Goal: Information Seeking & Learning: Learn about a topic

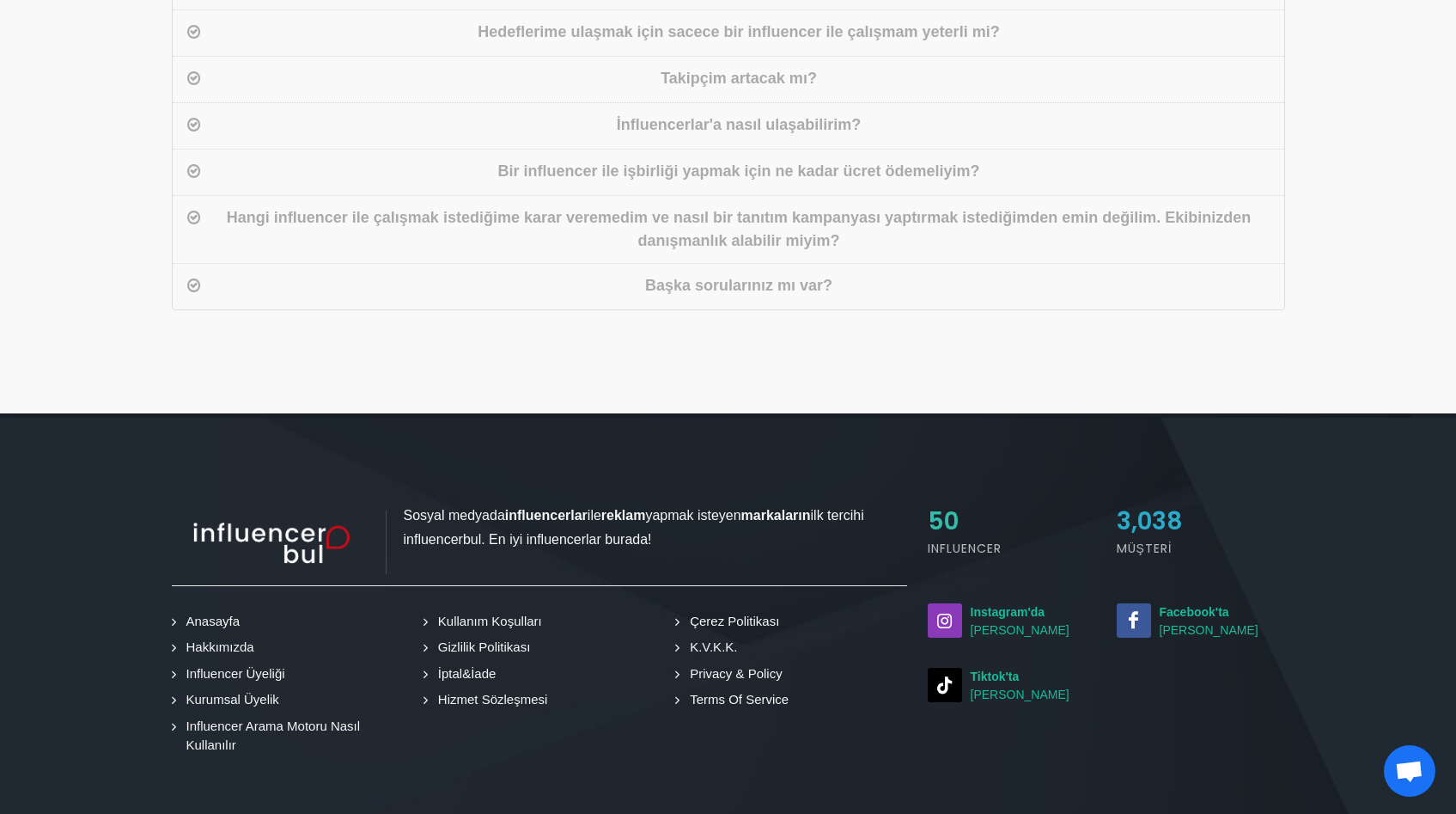
scroll to position [1151, 0]
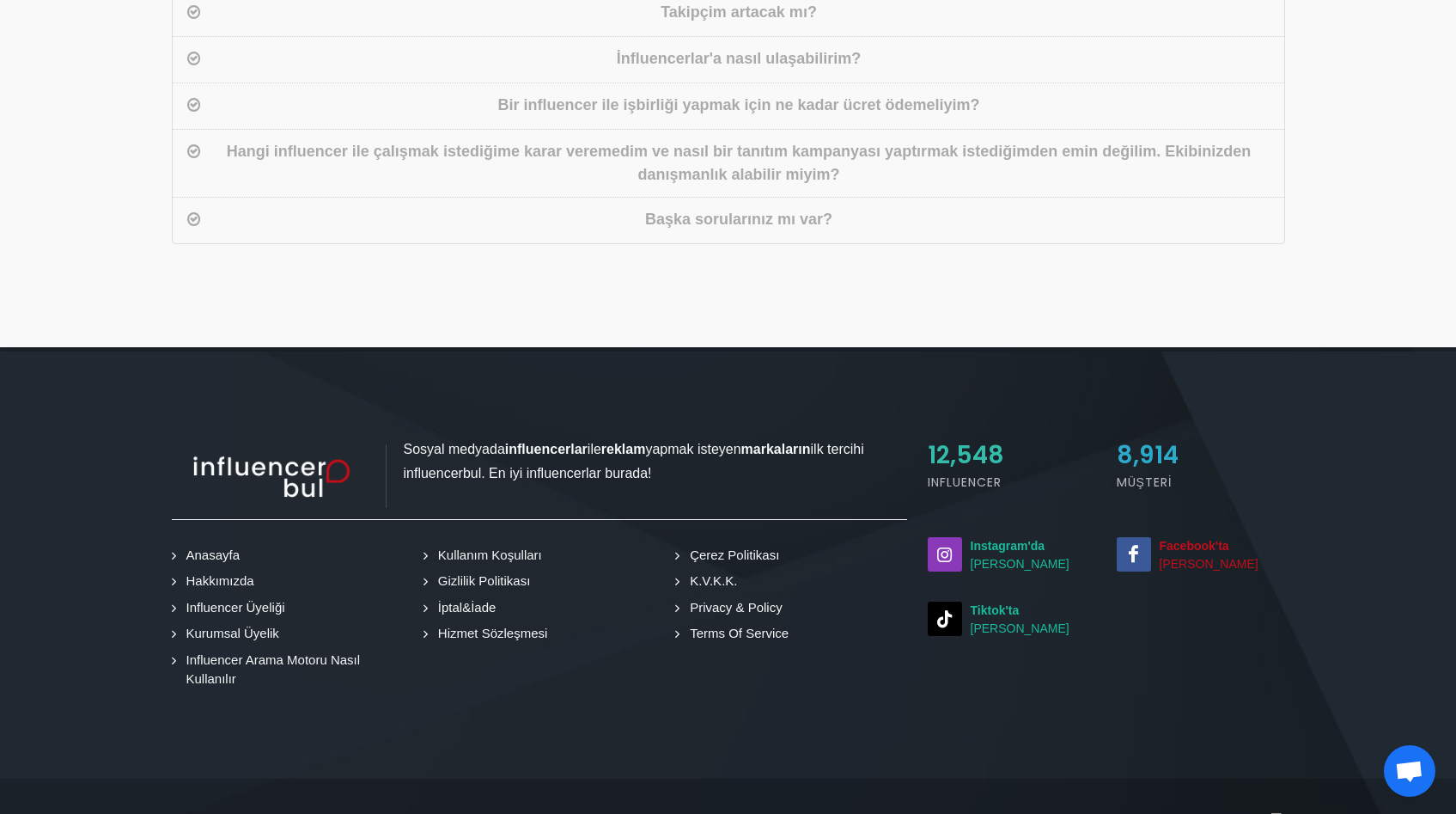
click at [1170, 539] on strong "Facebook'ta" at bounding box center [1194, 545] width 69 height 14
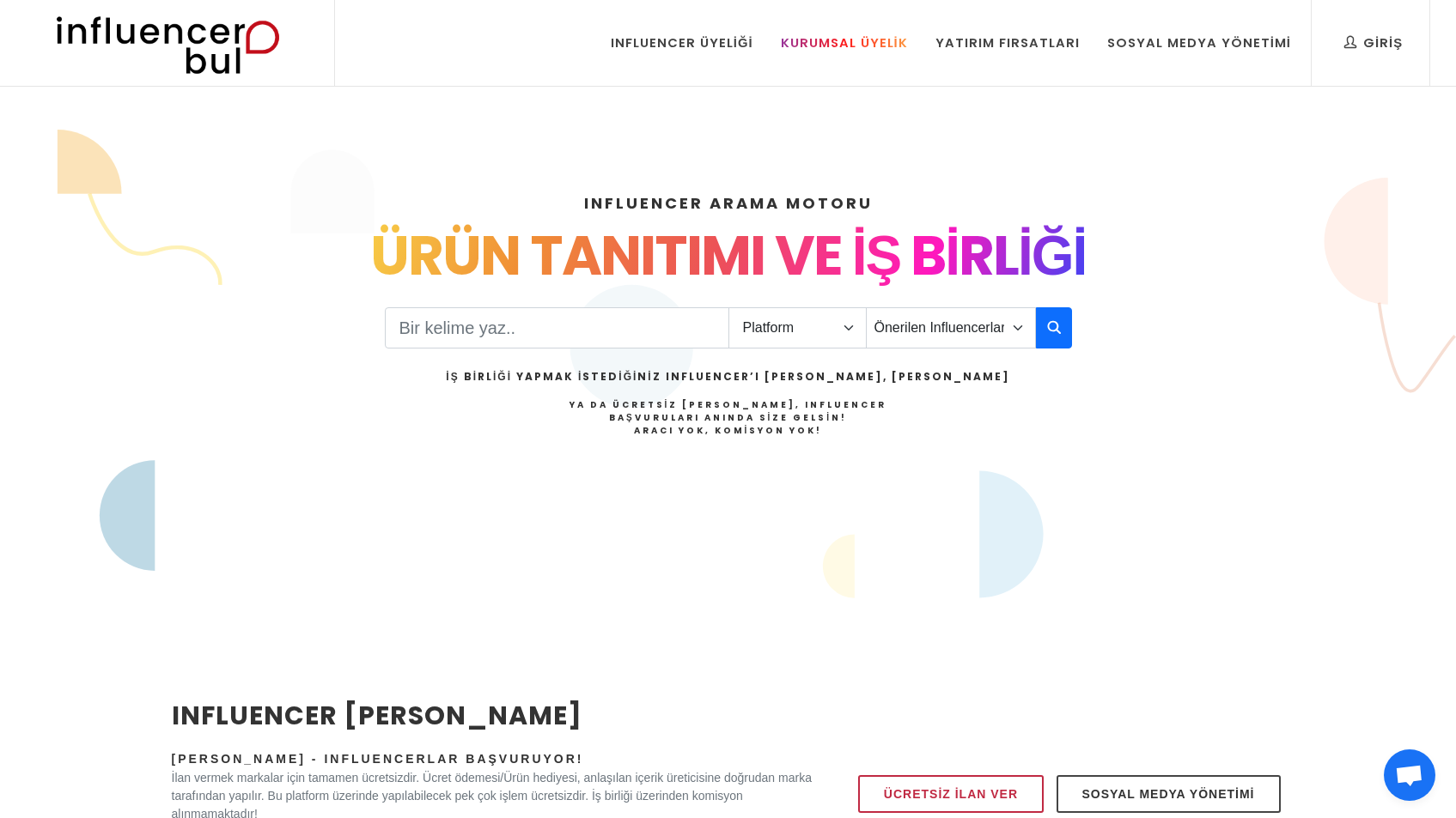
click at [868, 51] on div "Kurumsal Üyelik" at bounding box center [845, 43] width 127 height 19
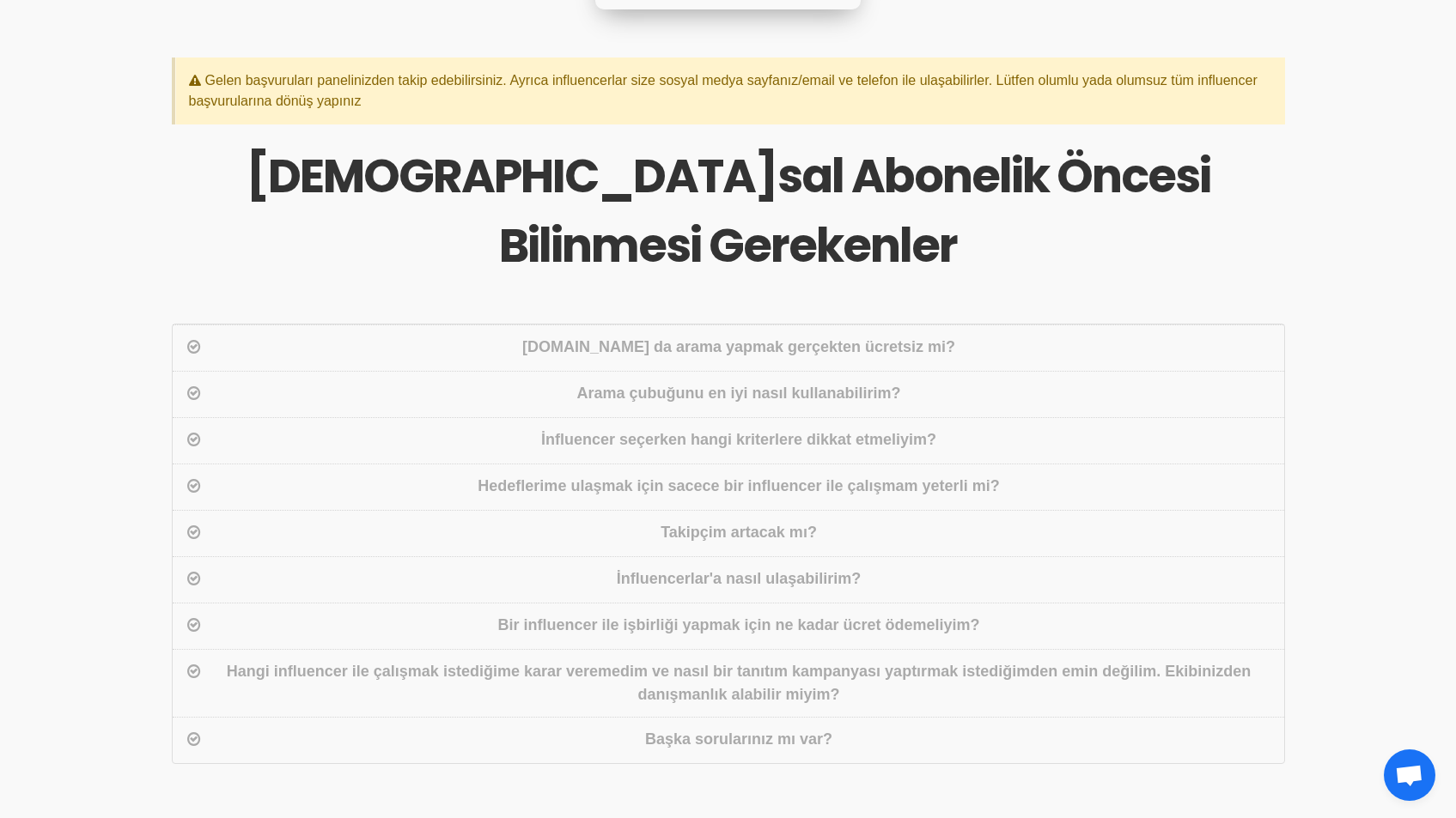
scroll to position [668, 0]
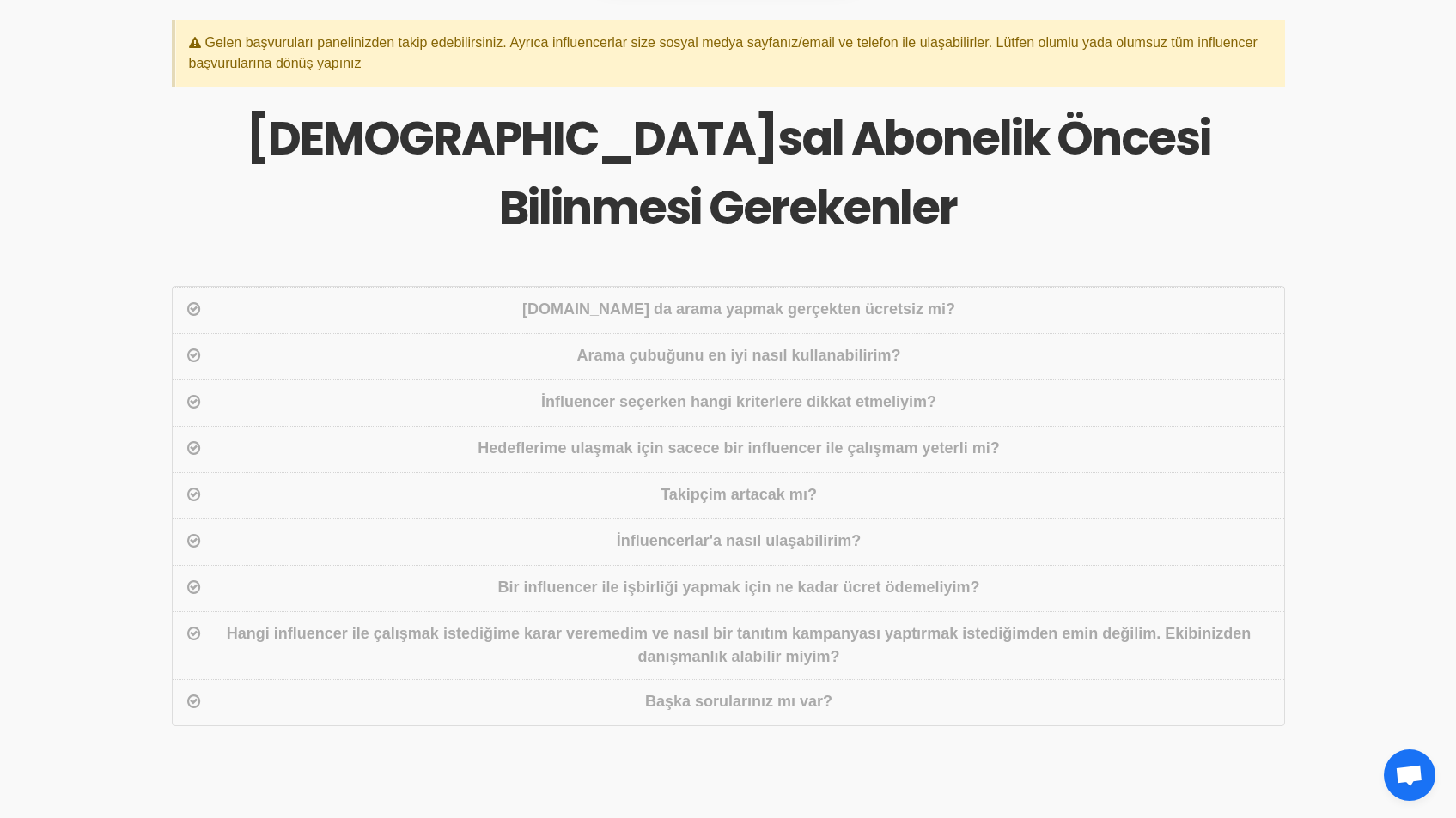
click at [748, 298] on div "[DOMAIN_NAME] da arama yapmak gerçekten ücretsiz mi?" at bounding box center [739, 310] width 1069 height 25
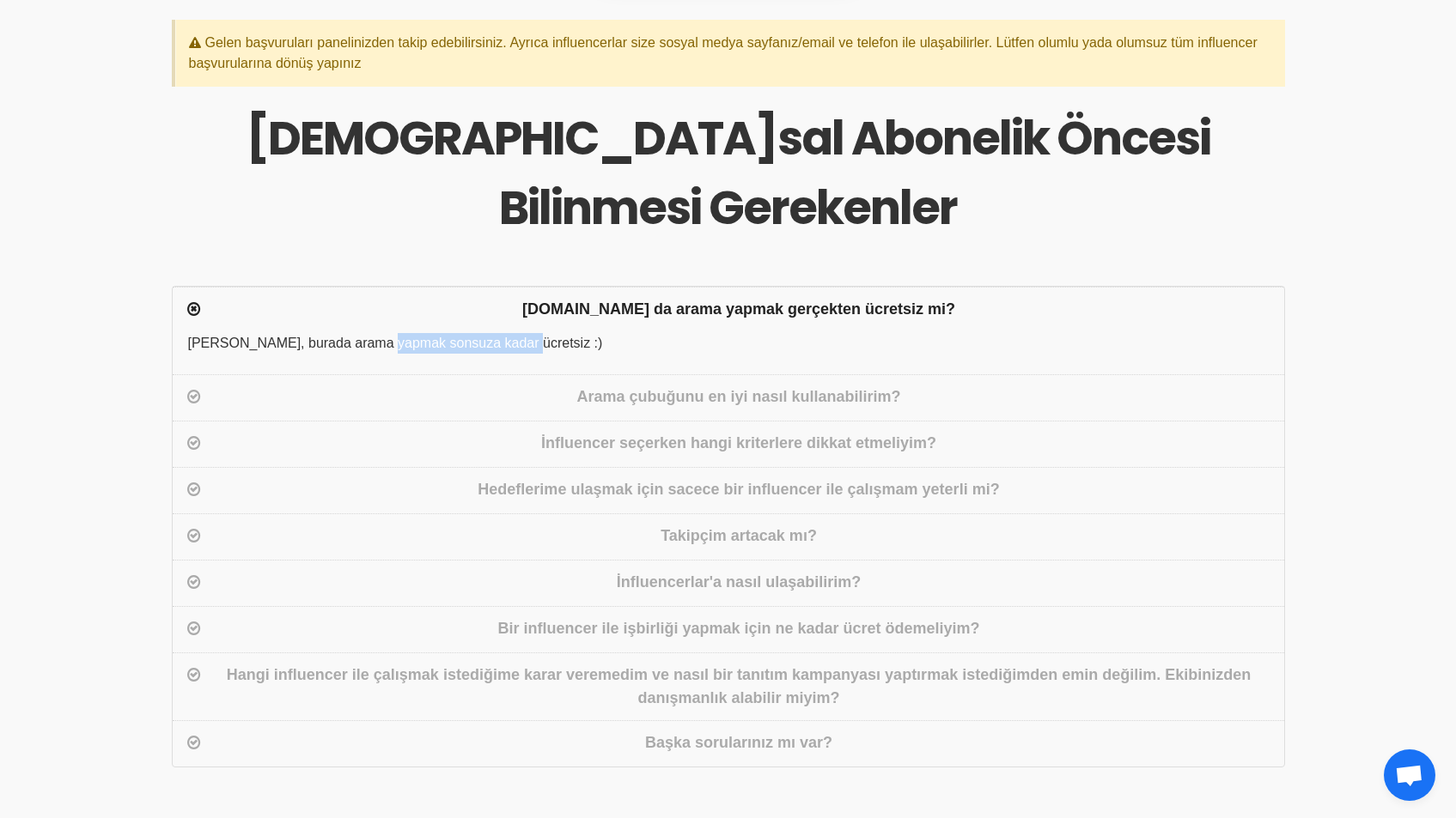
drag, startPoint x: 344, startPoint y: 270, endPoint x: 503, endPoint y: 270, distance: 159.0
click at [484, 333] on div "[PERSON_NAME], burada arama yapmak sonsuza kadar ücretsiz :)" at bounding box center [728, 354] width 1111 height 41
click at [711, 374] on div "Arama çubuğunu en iyi nasıl kullanabilirim?" at bounding box center [728, 398] width 1111 height 47
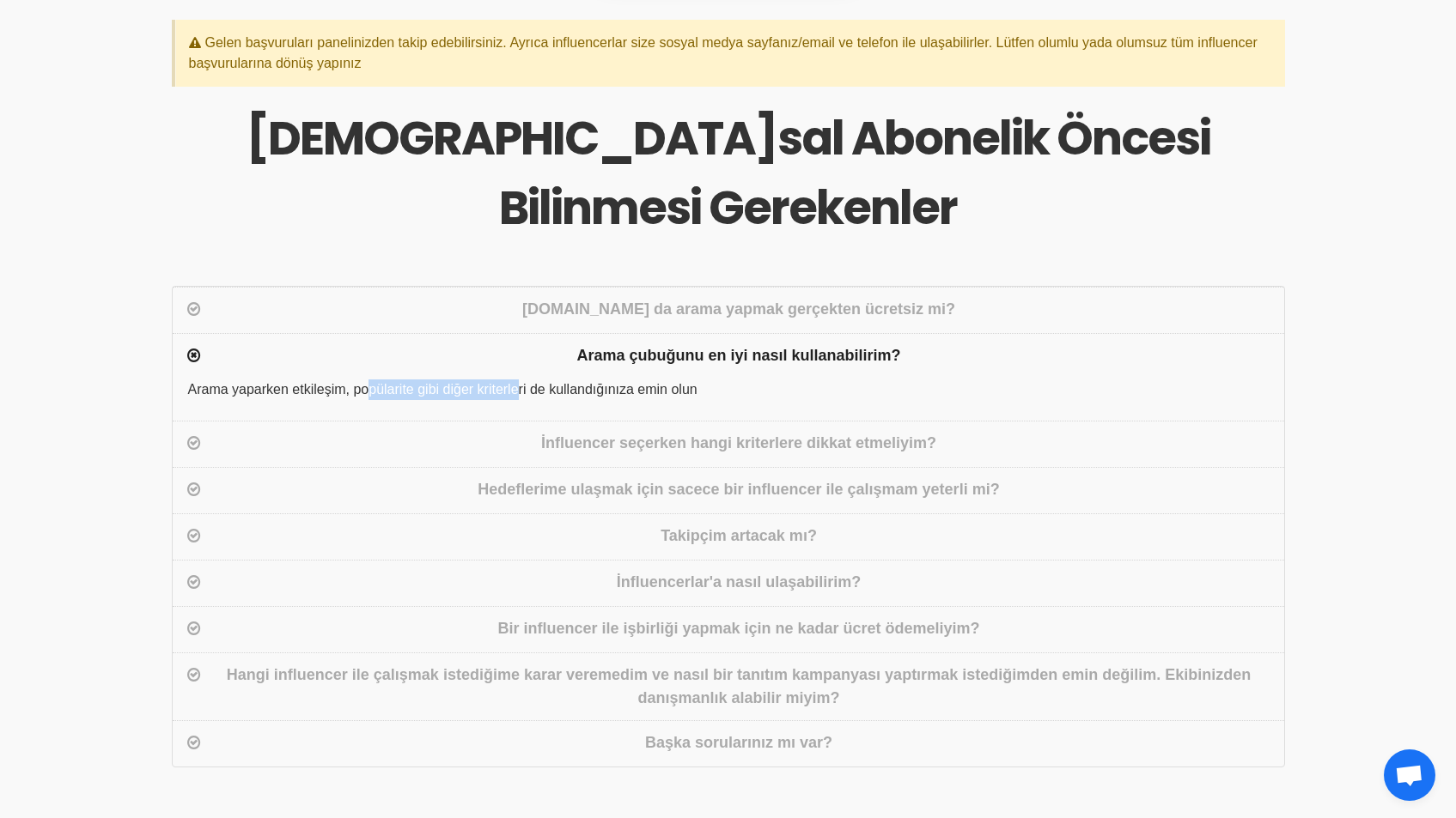
drag, startPoint x: 332, startPoint y: 312, endPoint x: 504, endPoint y: 314, distance: 172.0
click at [502, 379] on div "Arama yaparken etkileşim, popülarite gibi diğer kriterleri de kullandığınıza em…" at bounding box center [728, 400] width 1111 height 41
click at [504, 379] on div "Arama yaparken etkileşim, popülarite gibi diğer kriterleri de kullandığınıza em…" at bounding box center [728, 400] width 1111 height 41
drag, startPoint x: 408, startPoint y: 321, endPoint x: 699, endPoint y: 316, distance: 291.0
click at [637, 379] on div "Arama yaparken etkileşim, popülarite gibi diğer kriterleri de kullandığınıza em…" at bounding box center [728, 400] width 1111 height 41
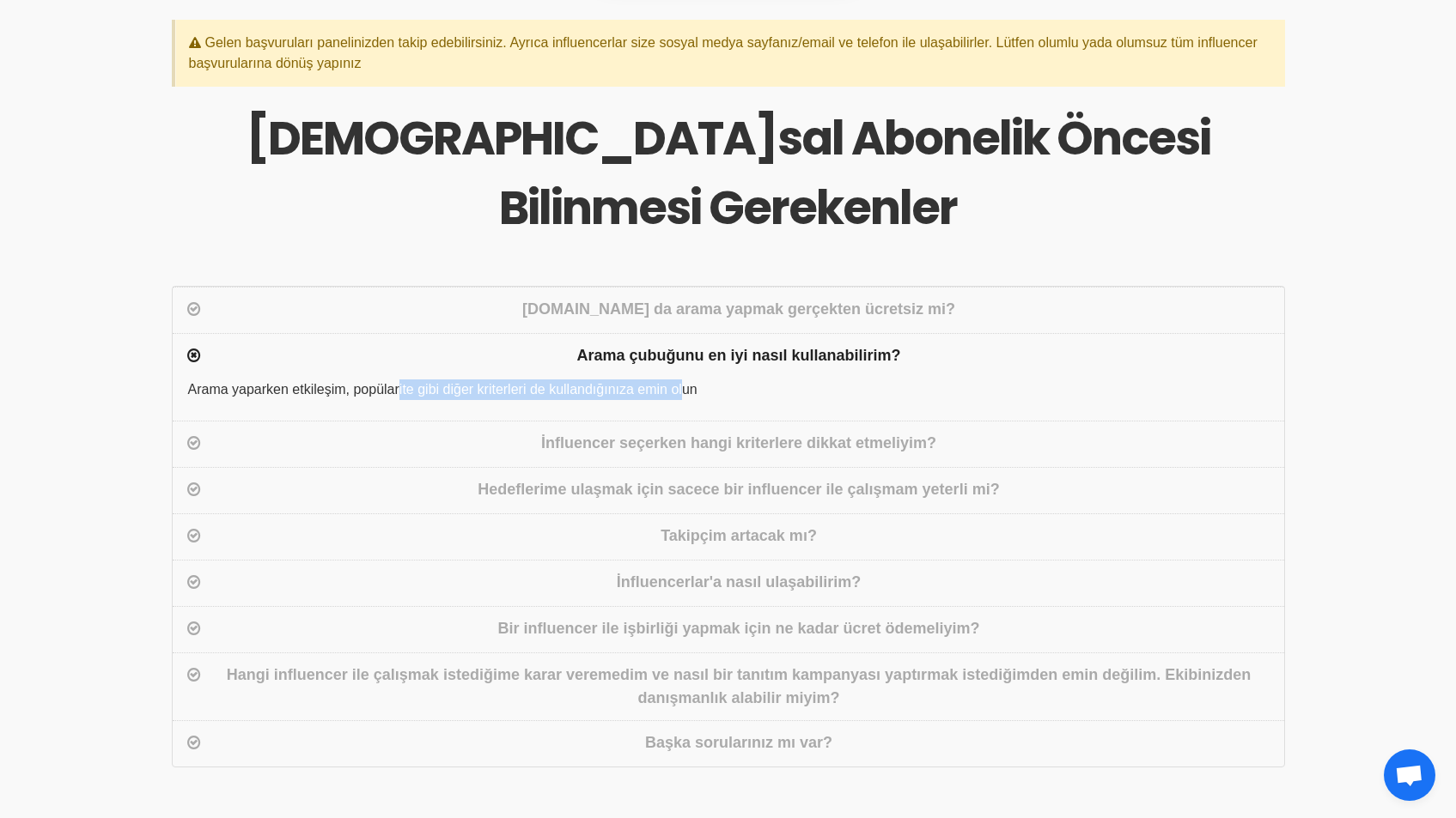
scroll to position [0, 0]
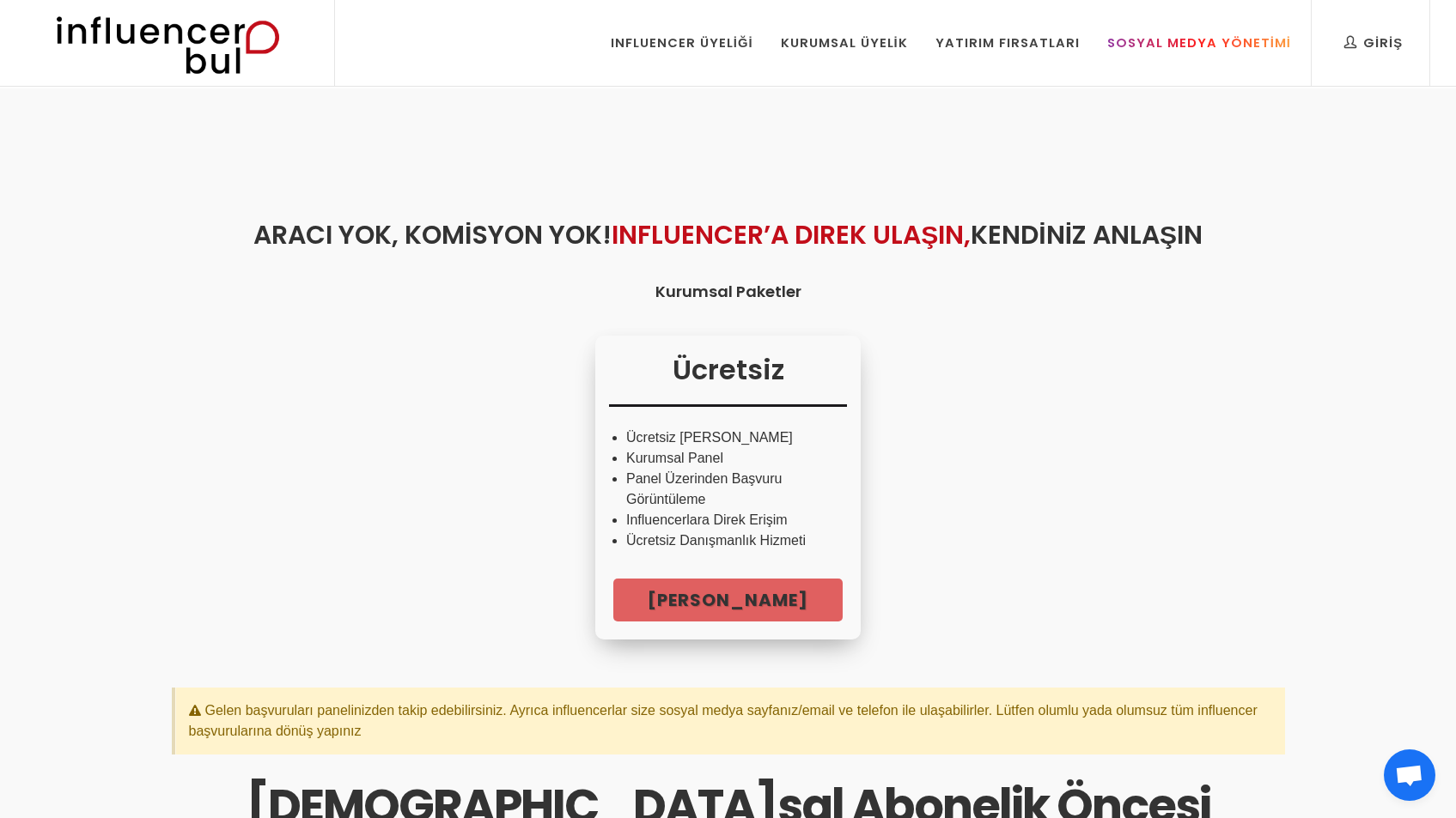
click at [1181, 47] on div "Sosyal Medya Yönetimi" at bounding box center [1199, 43] width 184 height 19
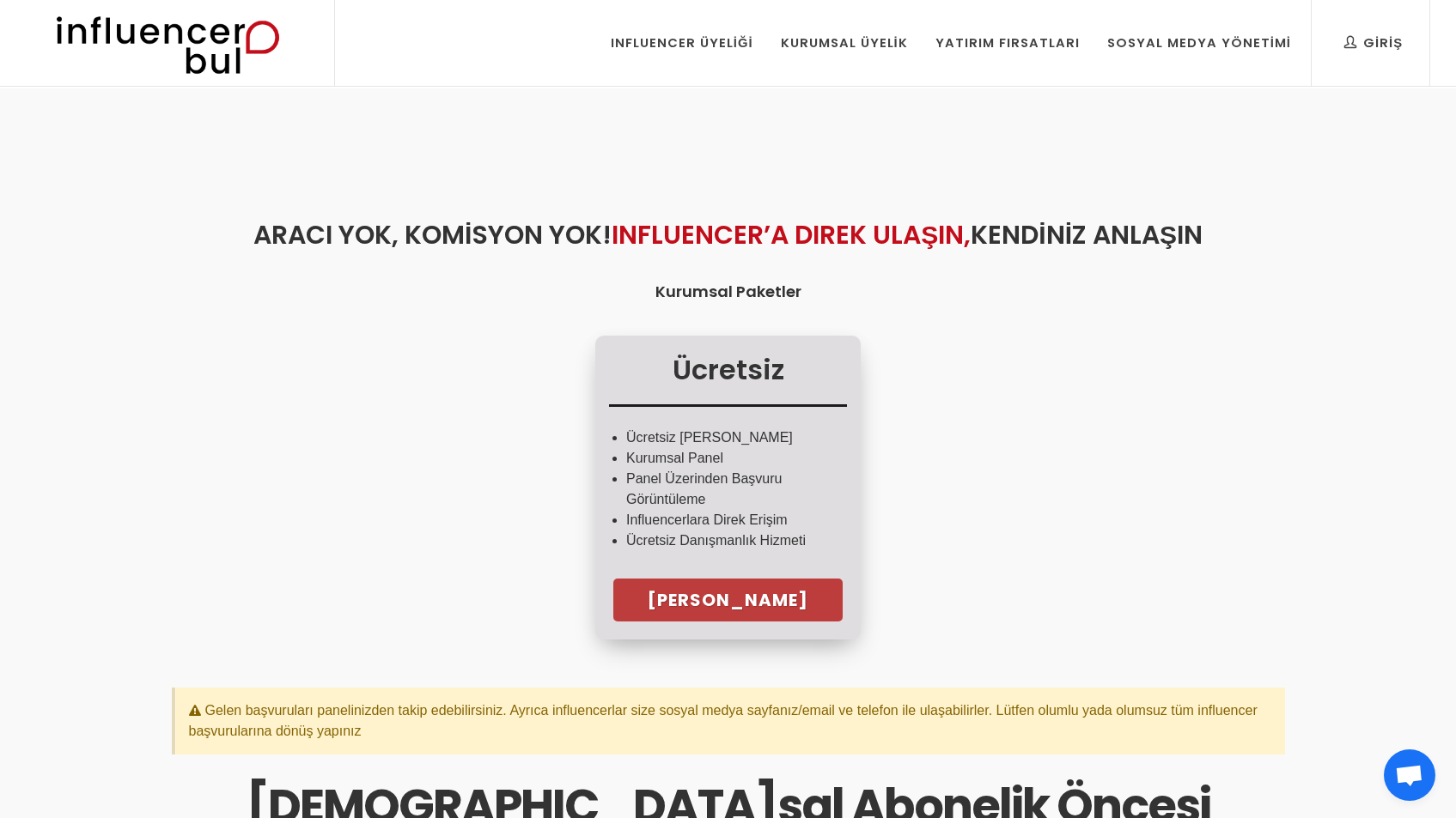
click at [712, 598] on link "[PERSON_NAME]" at bounding box center [728, 600] width 229 height 43
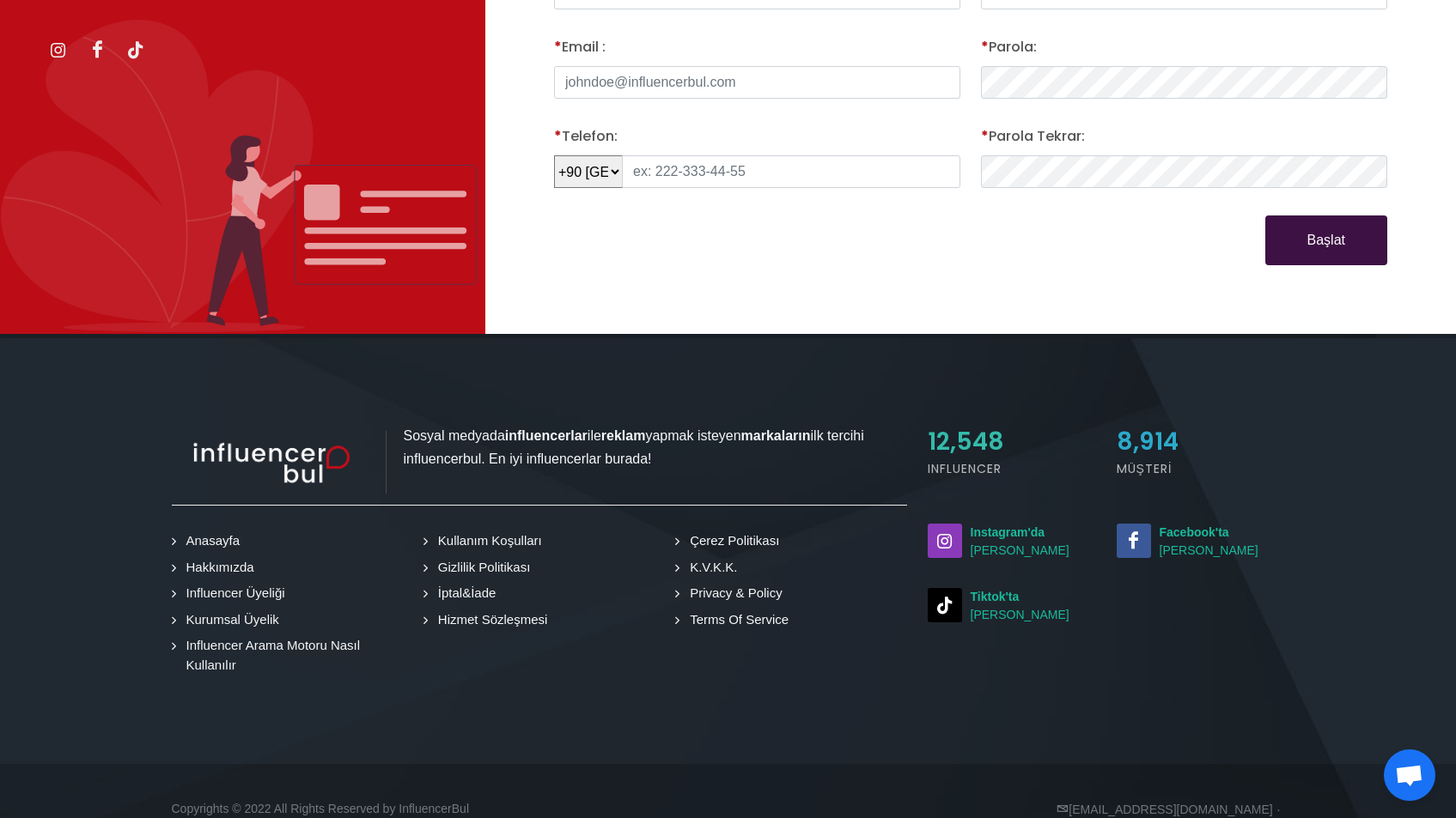
scroll to position [597, 0]
click at [225, 563] on link "Hakkımızda" at bounding box center [216, 567] width 81 height 20
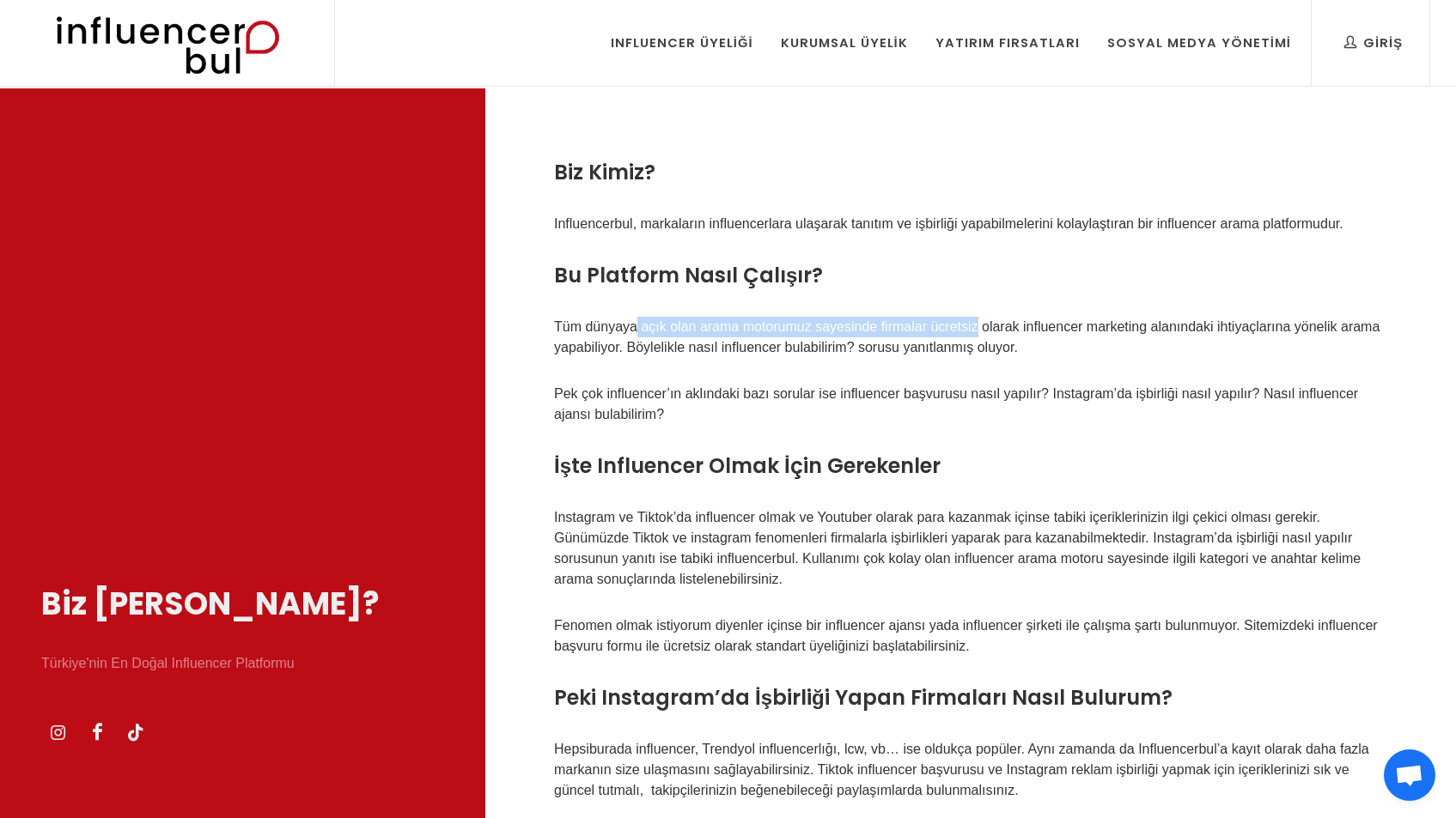
drag, startPoint x: 643, startPoint y: 329, endPoint x: 991, endPoint y: 335, distance: 348.1
click at [981, 334] on p "Tüm dünyaya açık olan arama motorumuz sayesinde firmalar ücretsiz olarak influe…" at bounding box center [971, 337] width 833 height 41
click at [978, 337] on p "Tüm dünyaya açık olan arama motorumuz sayesinde firmalar ücretsiz olarak influe…" at bounding box center [971, 337] width 833 height 41
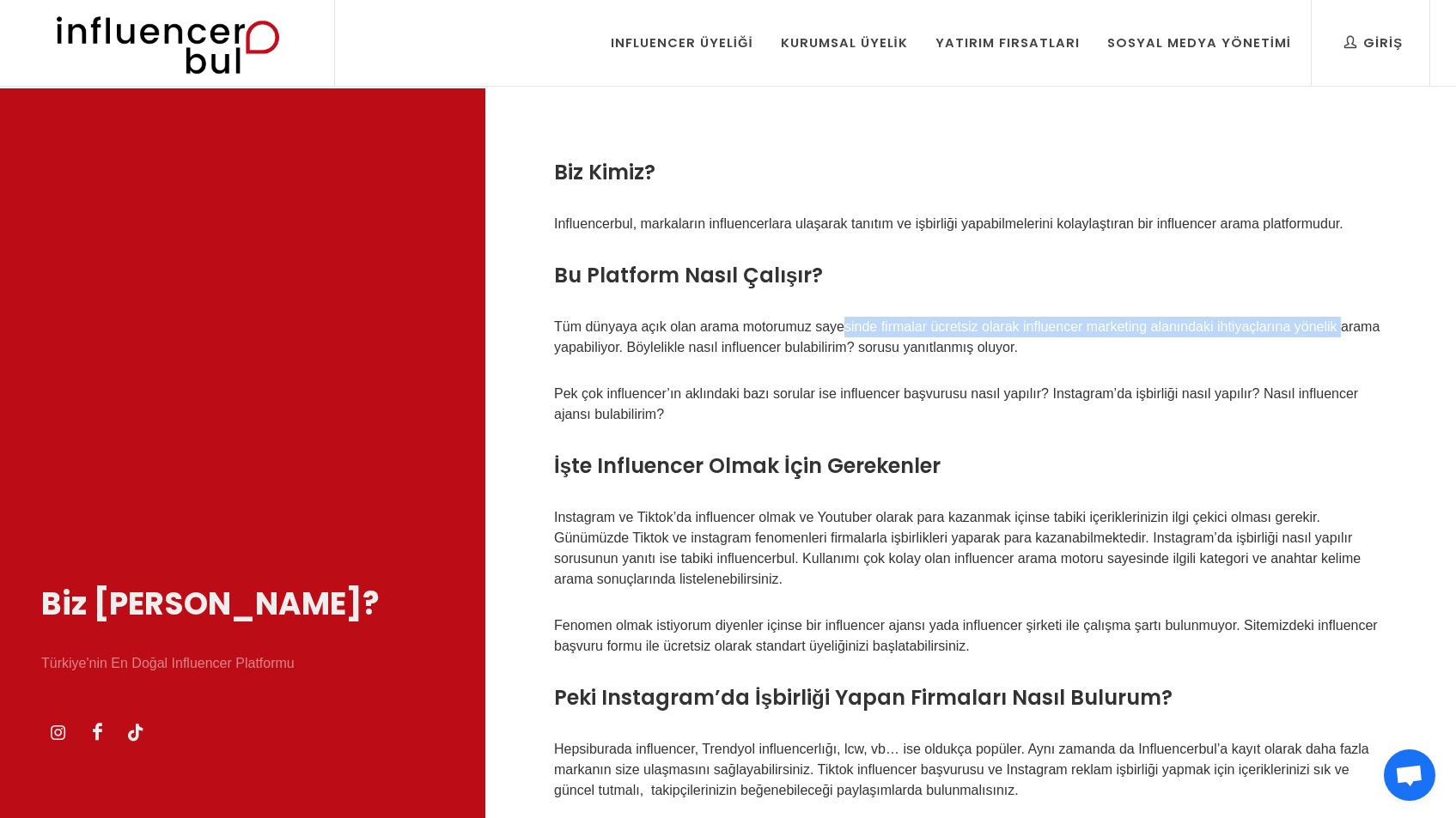
drag, startPoint x: 842, startPoint y: 321, endPoint x: 1341, endPoint y: 327, distance: 499.0
click at [1341, 327] on p "Tüm dünyaya açık olan arama motorumuz sayesinde firmalar ücretsiz olarak influe…" at bounding box center [971, 337] width 833 height 41
click at [1214, 327] on p "Tüm dünyaya açık olan arama motorumuz sayesinde firmalar ücretsiz olarak influe…" at bounding box center [971, 337] width 833 height 41
drag, startPoint x: 1146, startPoint y: 329, endPoint x: 1022, endPoint y: 330, distance: 124.0
click at [1022, 330] on p "Tüm dünyaya açık olan arama motorumuz sayesinde firmalar ücretsiz olarak influe…" at bounding box center [971, 337] width 833 height 41
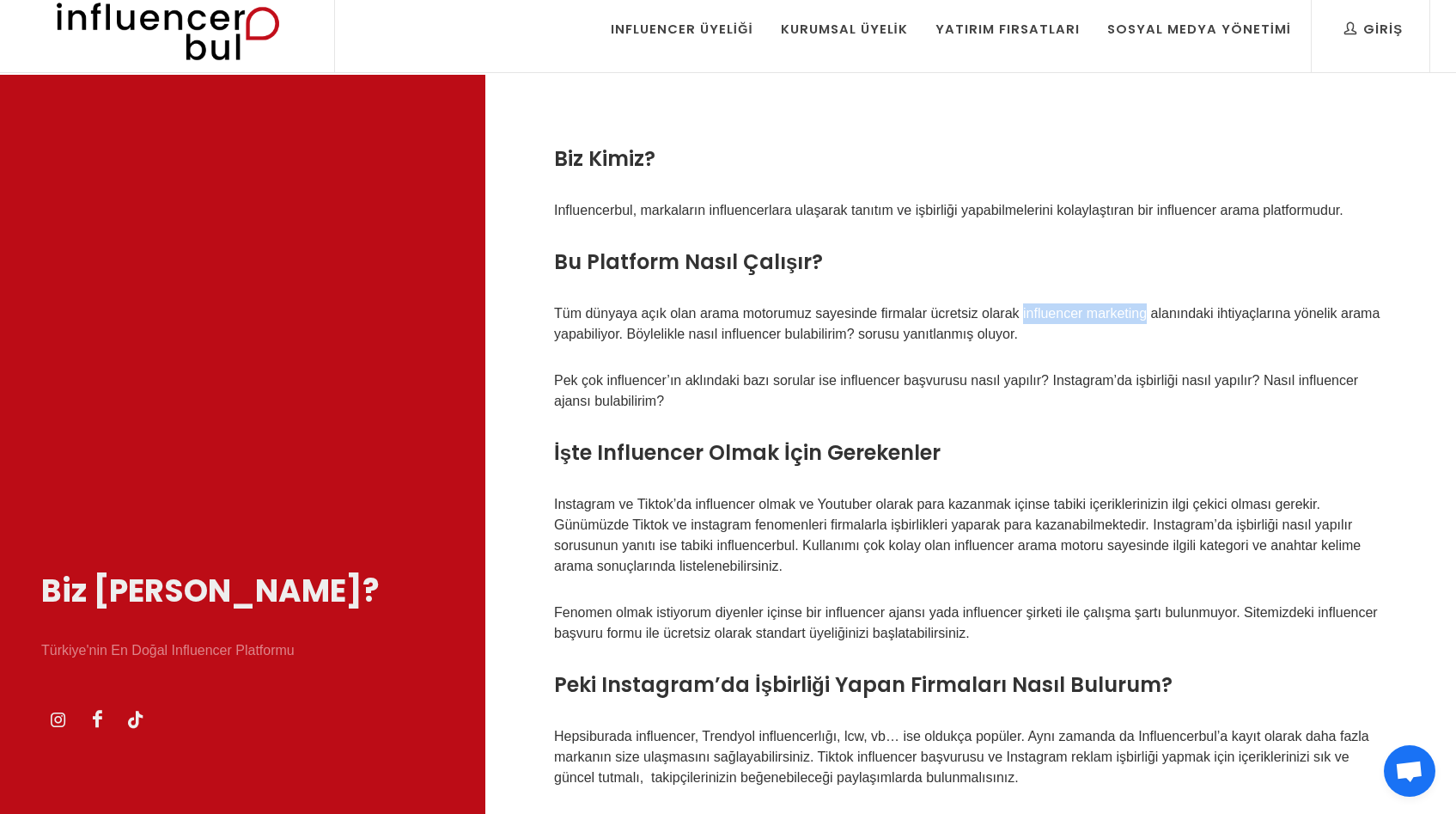
scroll to position [28, 0]
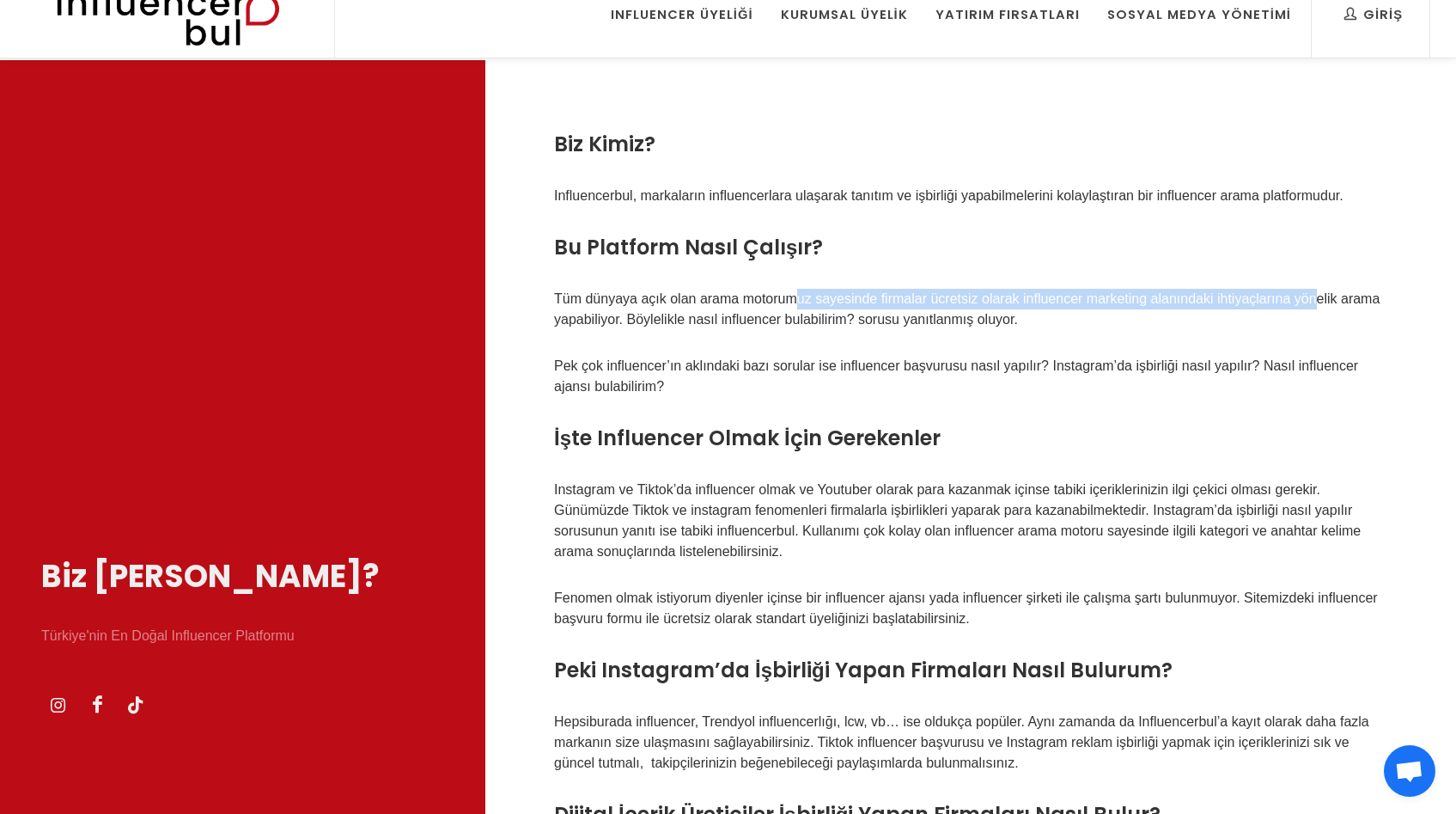
drag, startPoint x: 796, startPoint y: 295, endPoint x: 1316, endPoint y: 293, distance: 520.0
click at [1316, 293] on p "Tüm dünyaya açık olan arama motorumuz sayesinde firmalar ücretsiz olarak influe…" at bounding box center [971, 309] width 833 height 41
click at [1240, 314] on p "Tüm dünyaya açık olan arama motorumuz sayesinde firmalar ücretsiz olarak influe…" at bounding box center [971, 309] width 833 height 41
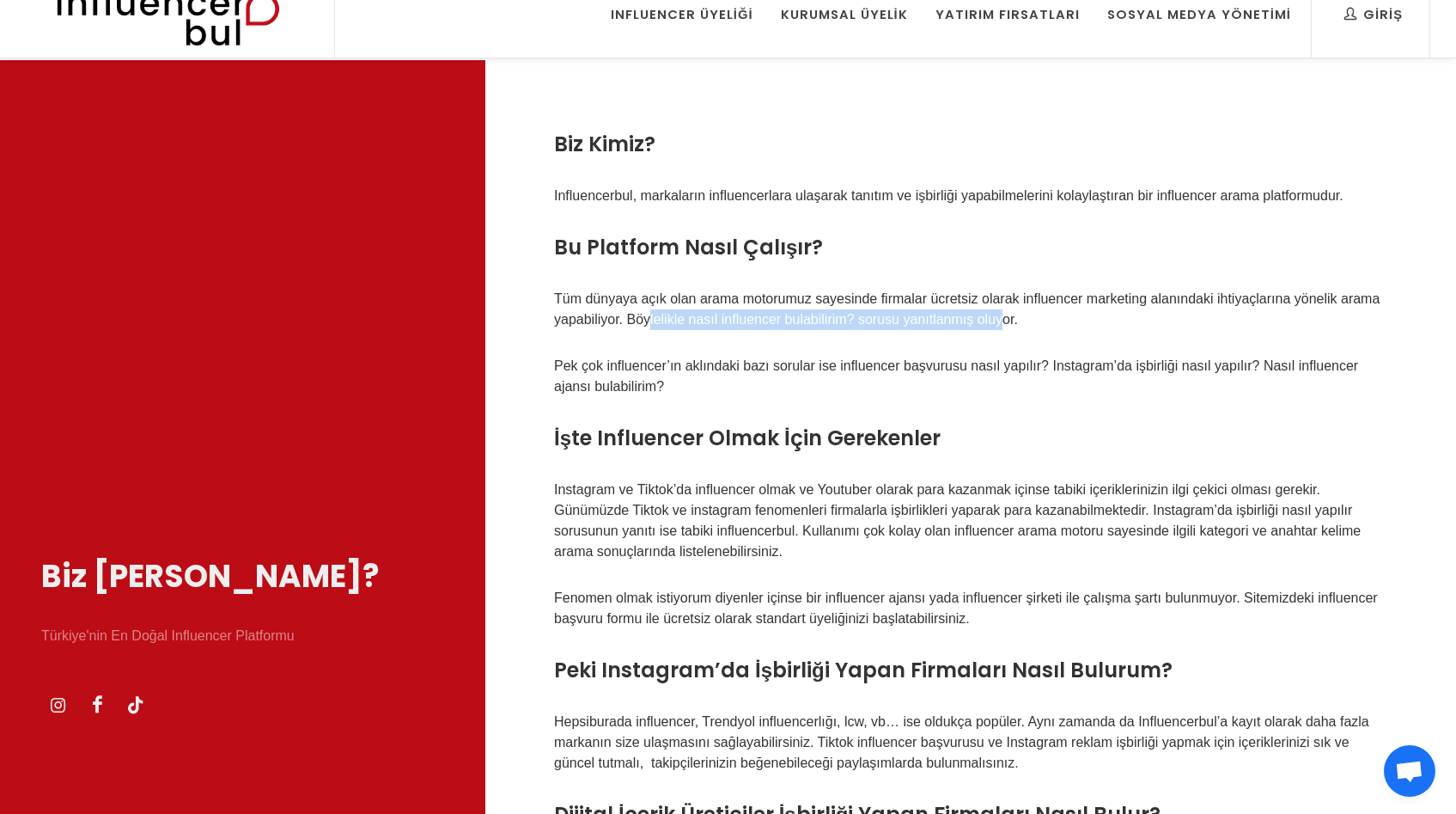
drag, startPoint x: 647, startPoint y: 318, endPoint x: 1001, endPoint y: 312, distance: 354.1
click at [1001, 312] on p "Tüm dünyaya açık olan arama motorumuz sayesinde firmalar ücretsiz olarak influe…" at bounding box center [971, 309] width 833 height 41
click at [841, 348] on div "Biz Kimiz? Influencerbul, markaların influencerlara ulaşarak tanıtım ve işbirli…" at bounding box center [970, 639] width 970 height 1158
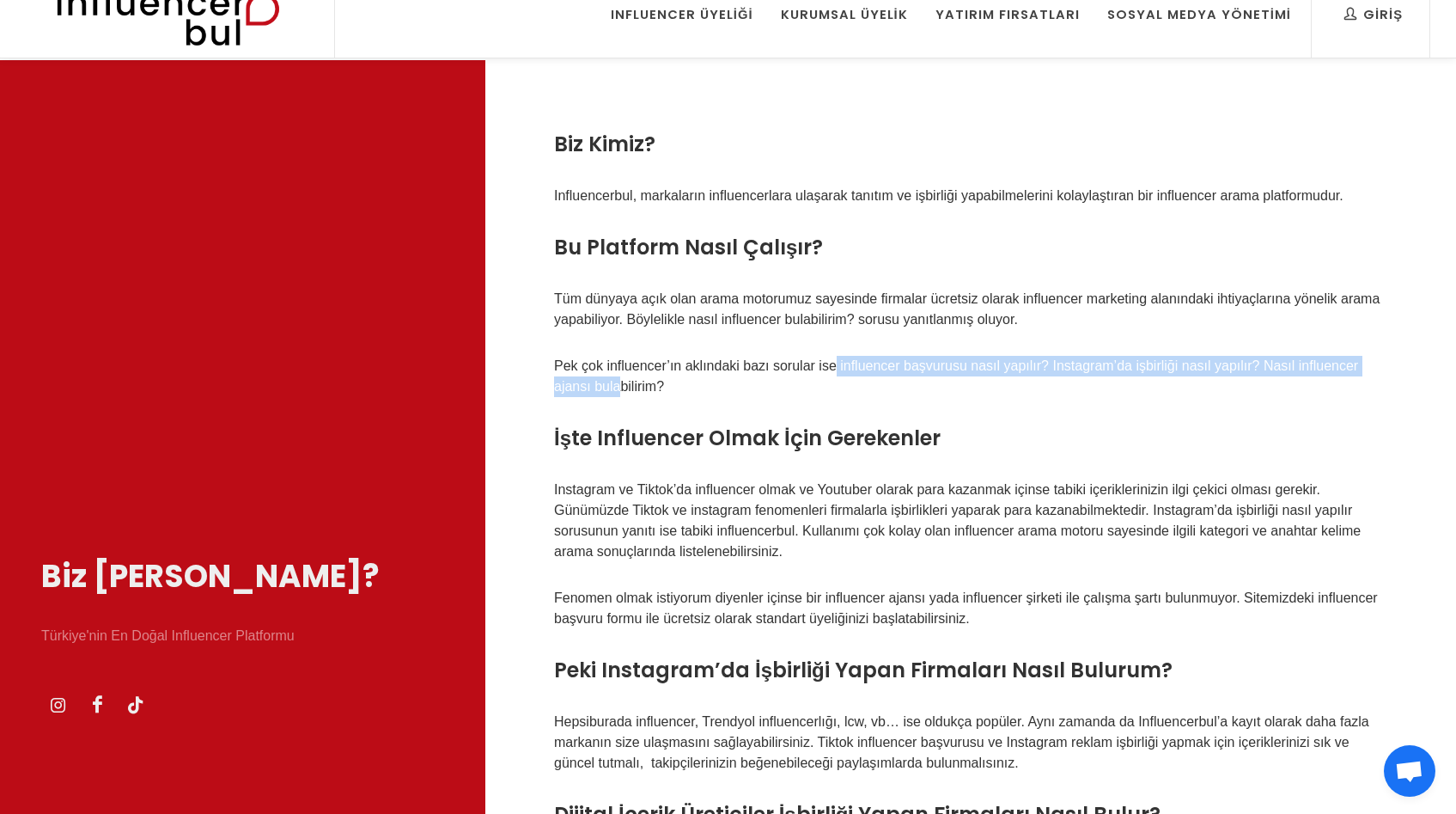
drag, startPoint x: 611, startPoint y: 374, endPoint x: 808, endPoint y: 371, distance: 197.0
click at [807, 372] on p "Pek çok influencer’ın aklındaki bazı sorular ise influencer başvurusu nasıl yap…" at bounding box center [971, 377] width 833 height 41
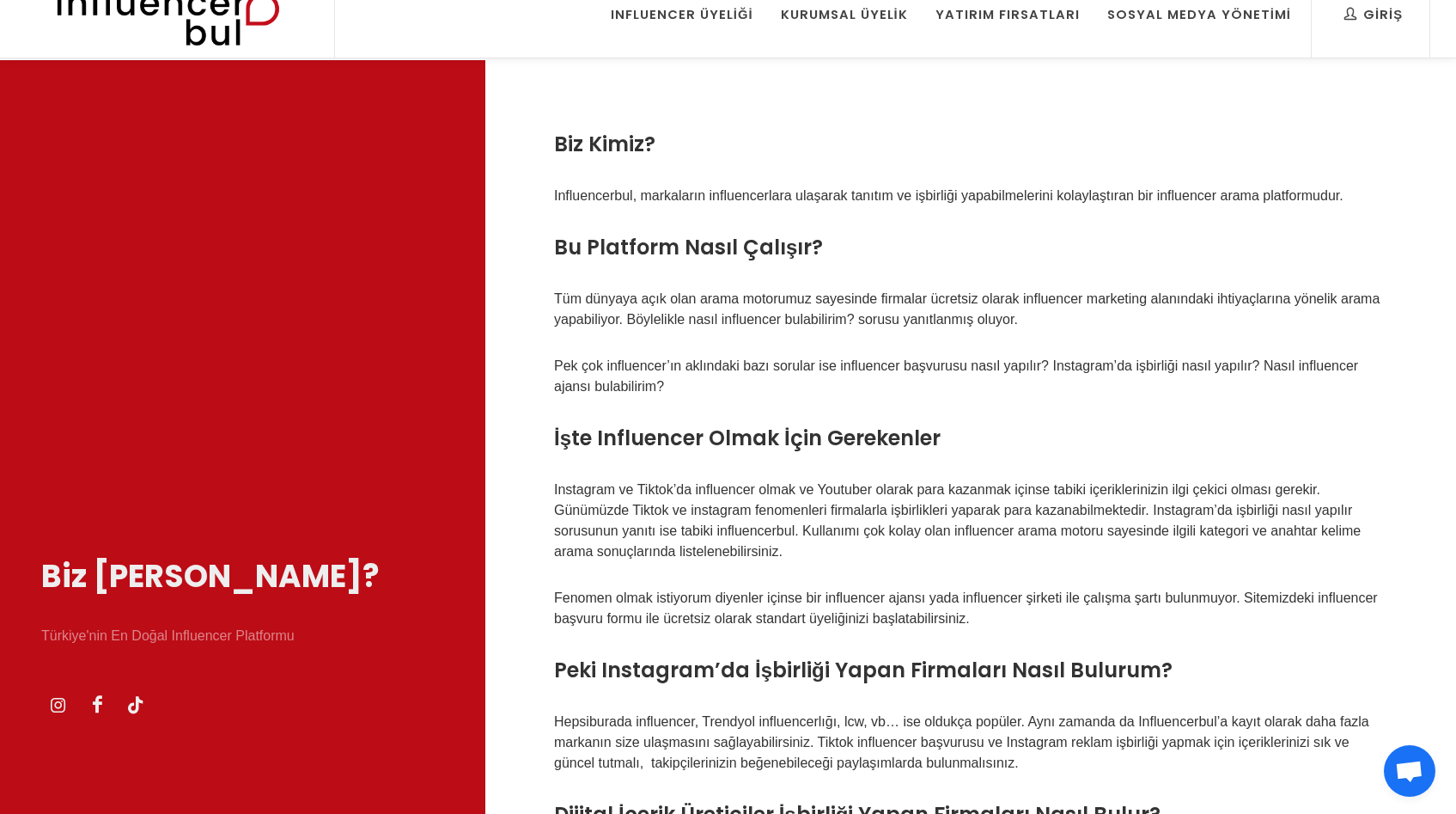
click at [806, 370] on p "Pek çok influencer’ın aklındaki bazı sorular ise influencer başvurusu nasıl yap…" at bounding box center [971, 377] width 833 height 41
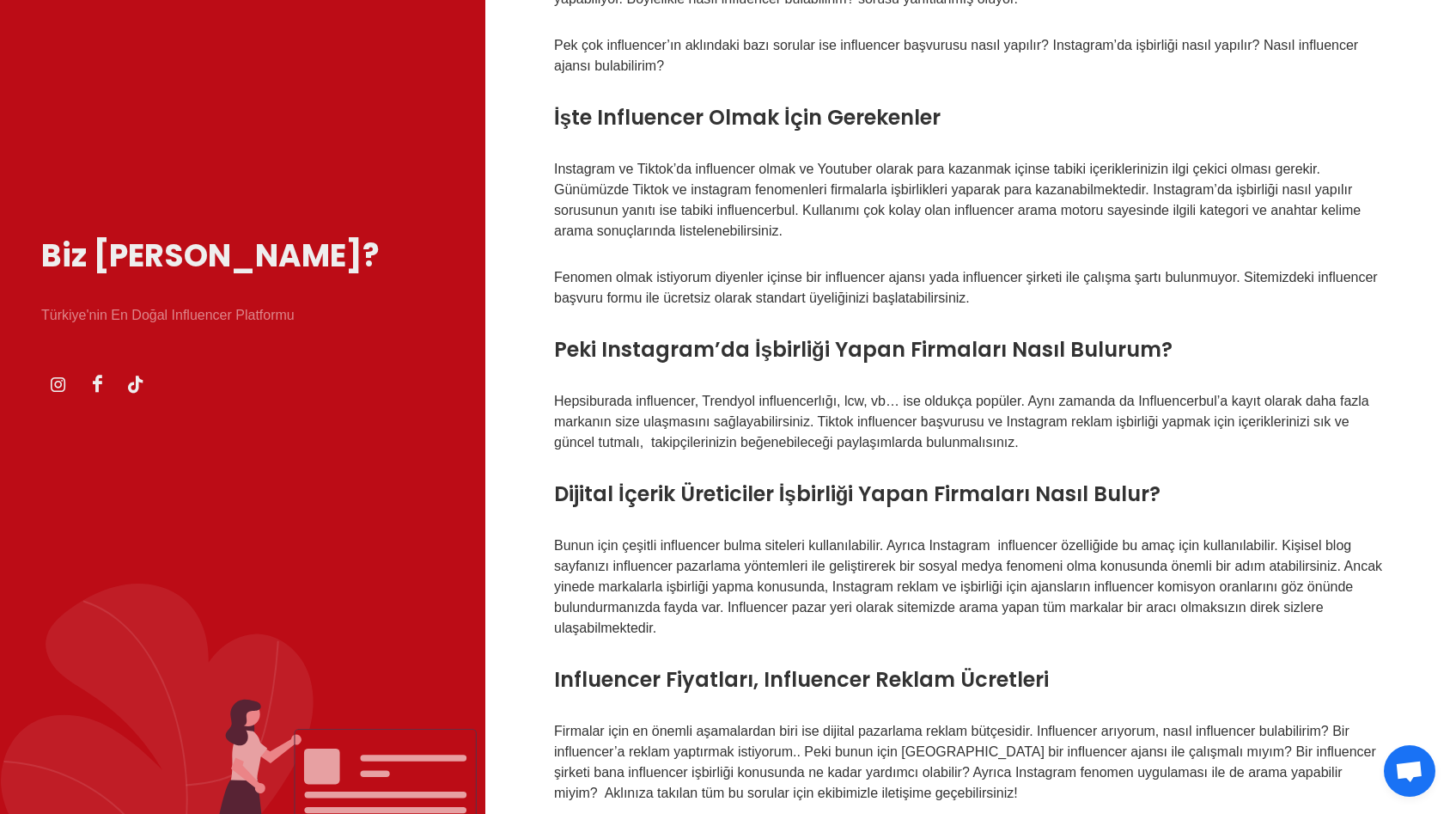
scroll to position [350, 0]
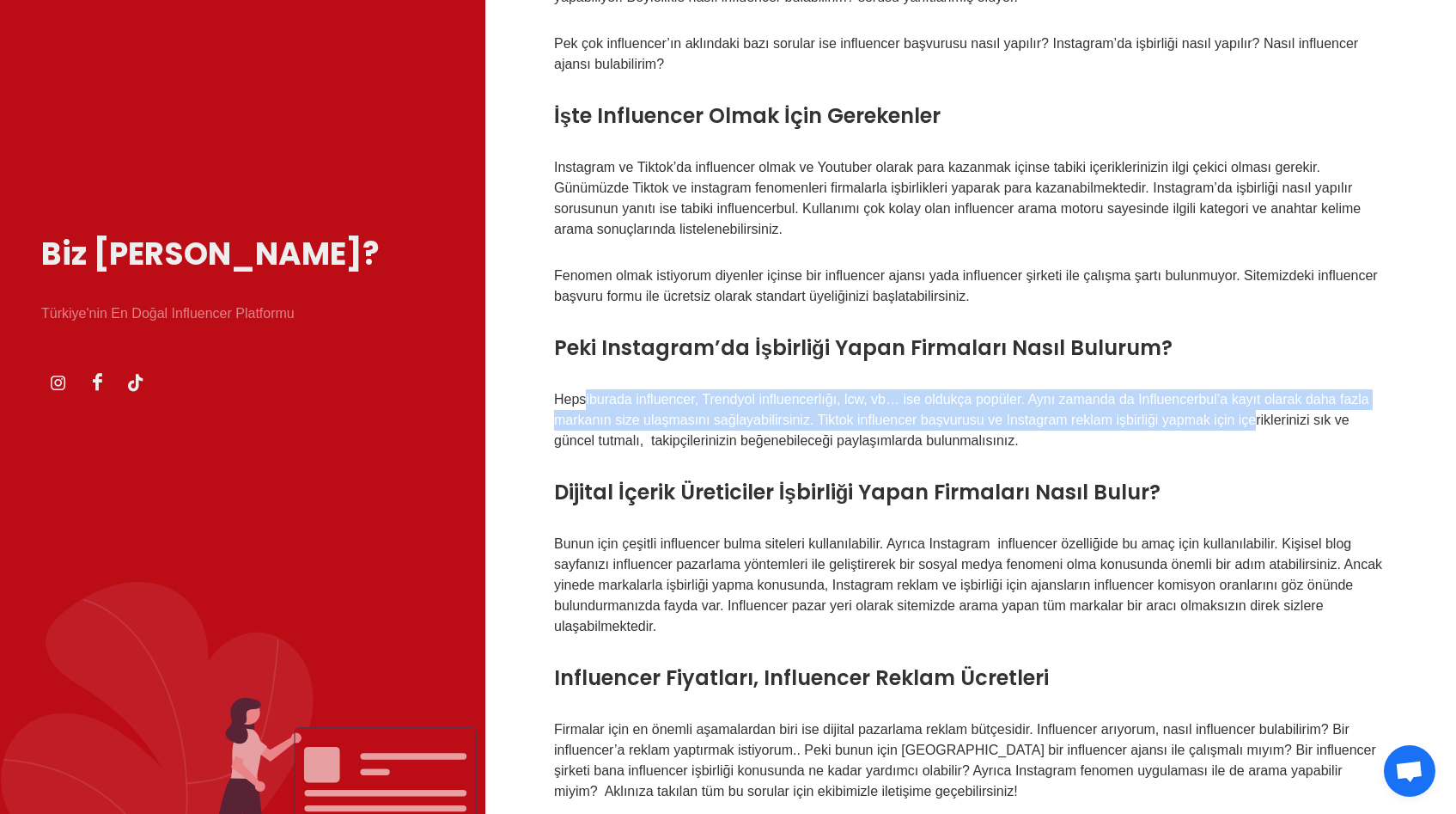
drag, startPoint x: 604, startPoint y: 398, endPoint x: 1245, endPoint y: 420, distance: 641.4
click at [1253, 419] on p "Hepsiburada influencer, Trendyol influencerlığı, lcw, vb… ise oldukça popüler. …" at bounding box center [971, 420] width 833 height 62
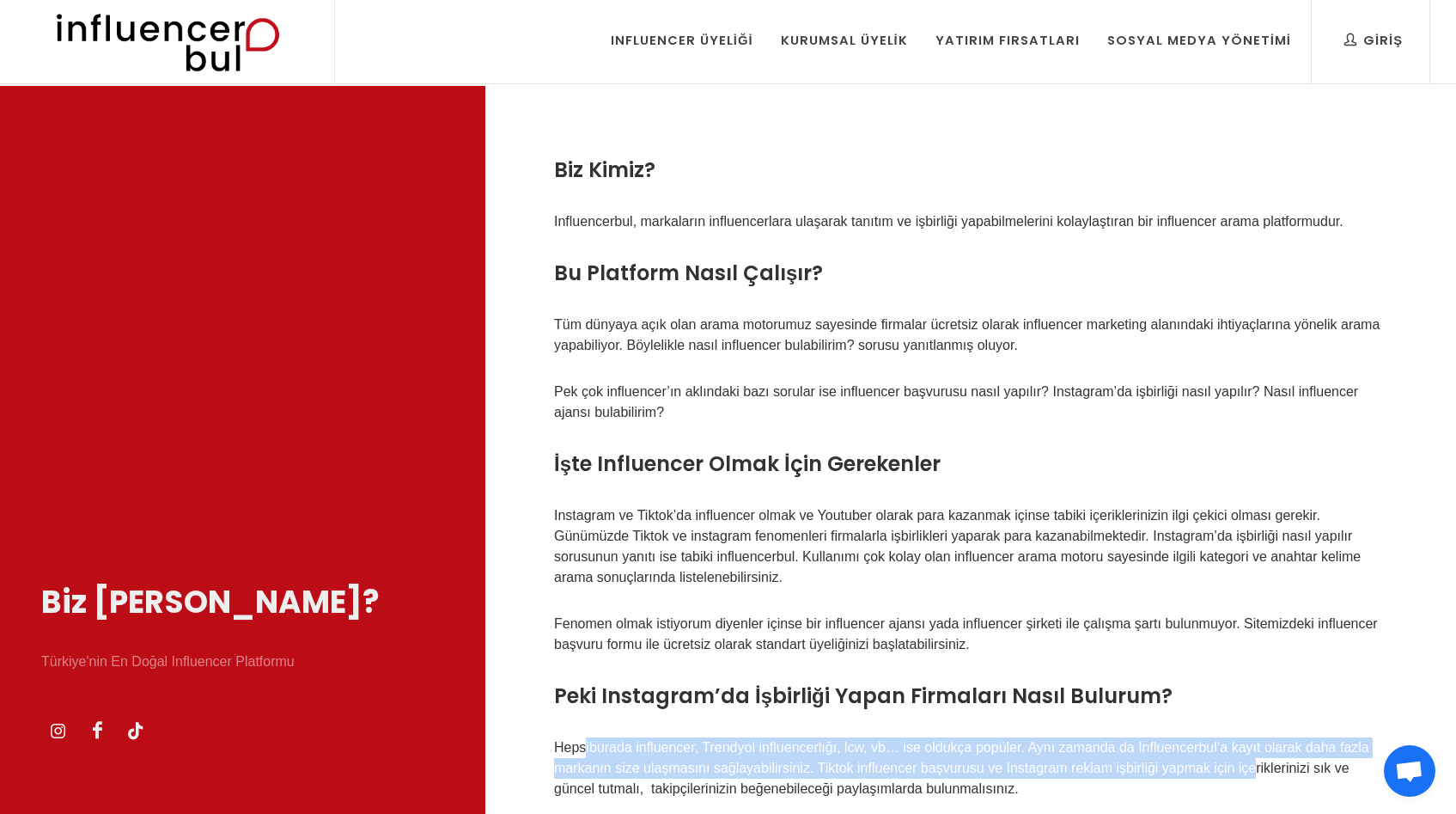
scroll to position [0, 0]
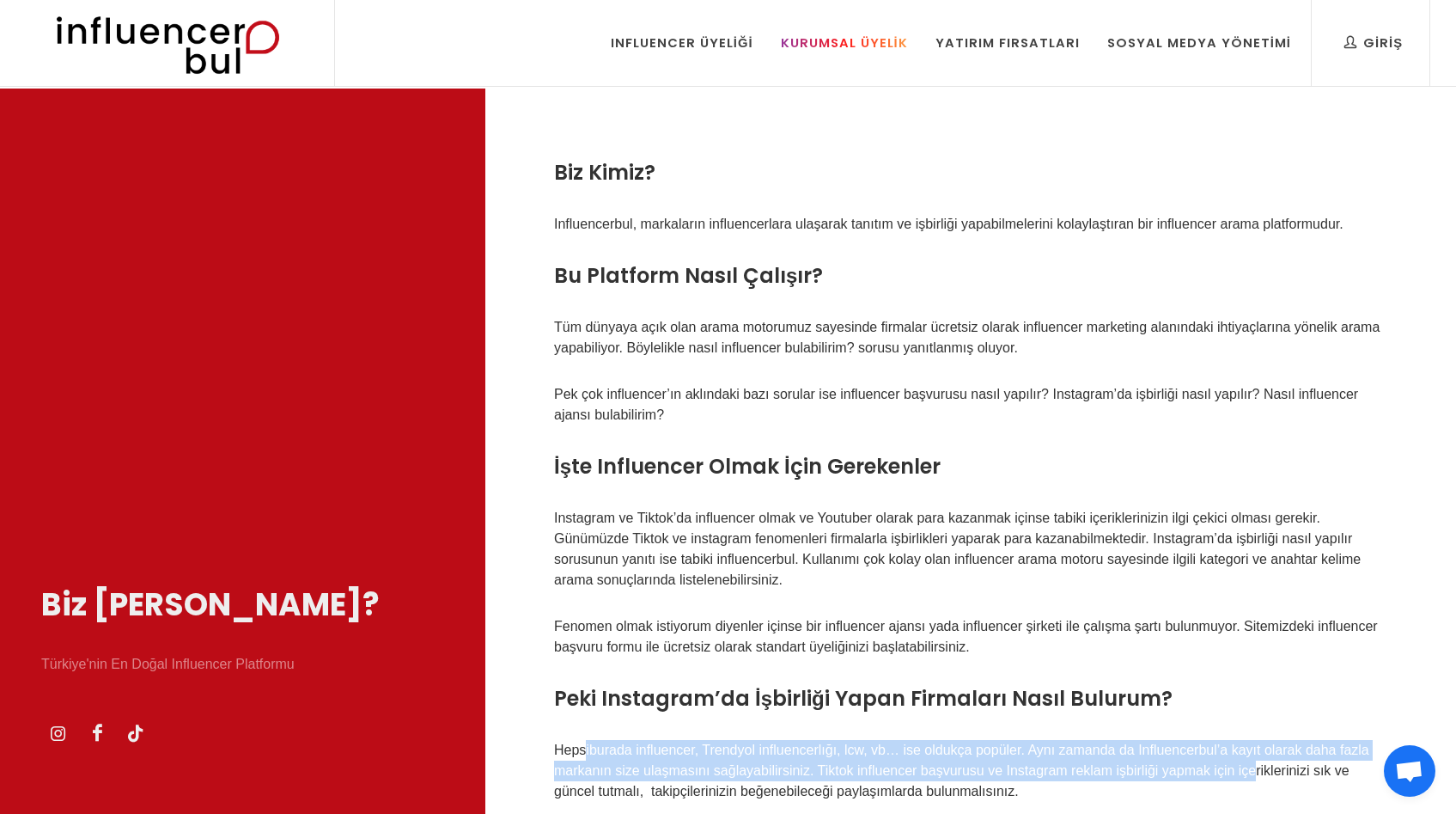
click at [828, 54] on link "Kurumsal Üyelik" at bounding box center [844, 43] width 153 height 86
